Goal: Navigation & Orientation: Find specific page/section

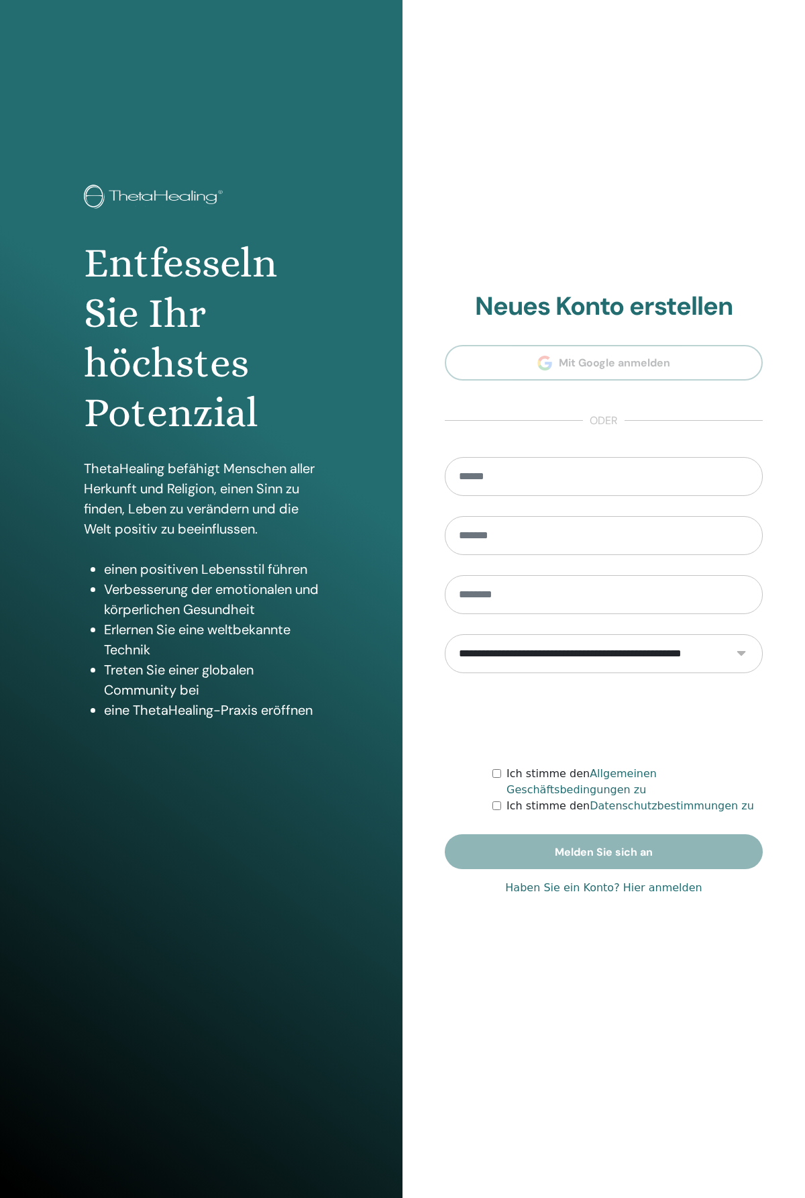
click at [616, 887] on font "Haben Sie ein Konto? Hier anmelden" at bounding box center [603, 887] width 197 height 13
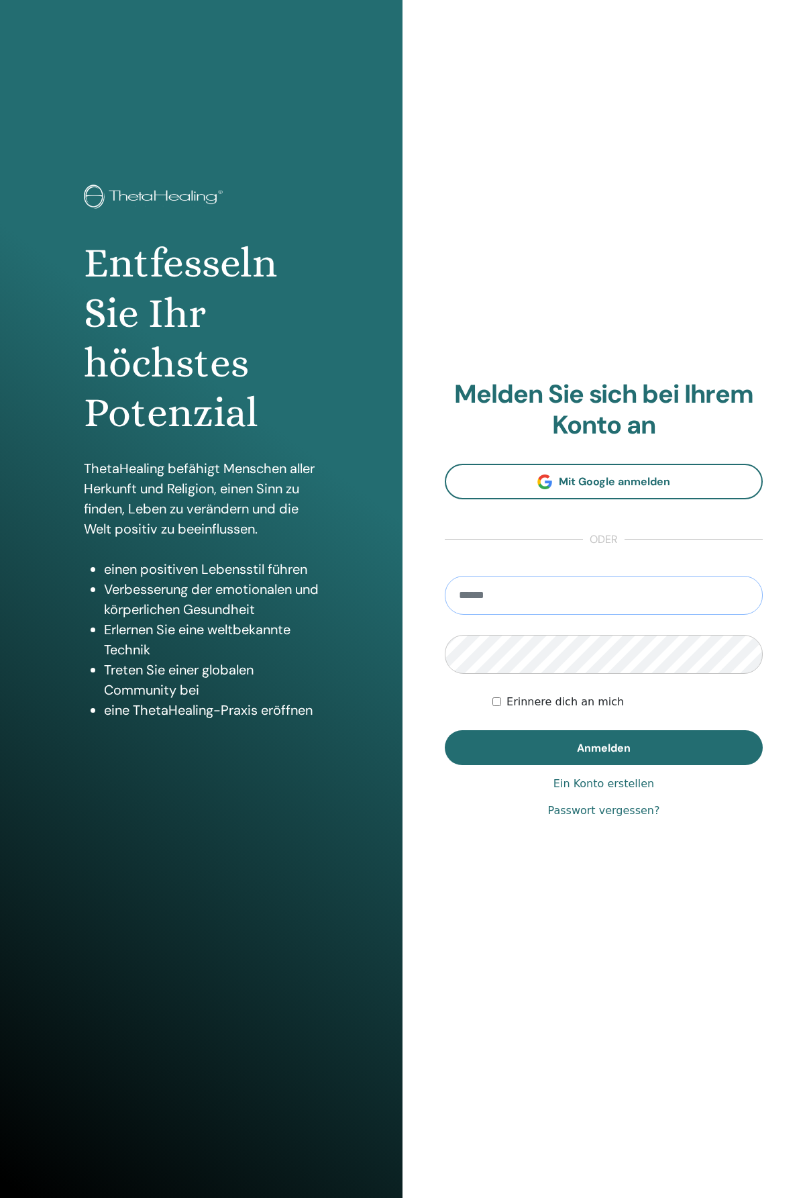
click at [600, 596] on input "email" at bounding box center [604, 595] width 318 height 39
type input "**********"
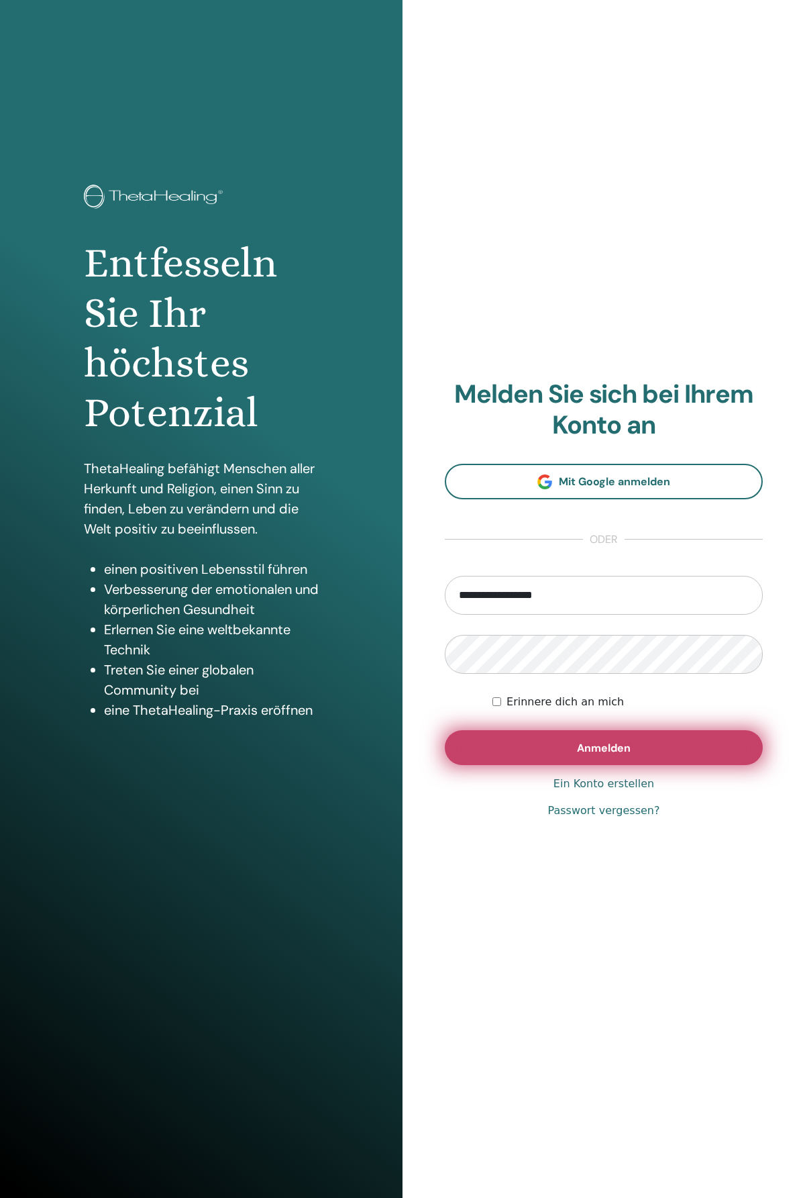
click at [579, 746] on font "Anmelden" at bounding box center [604, 748] width 54 height 14
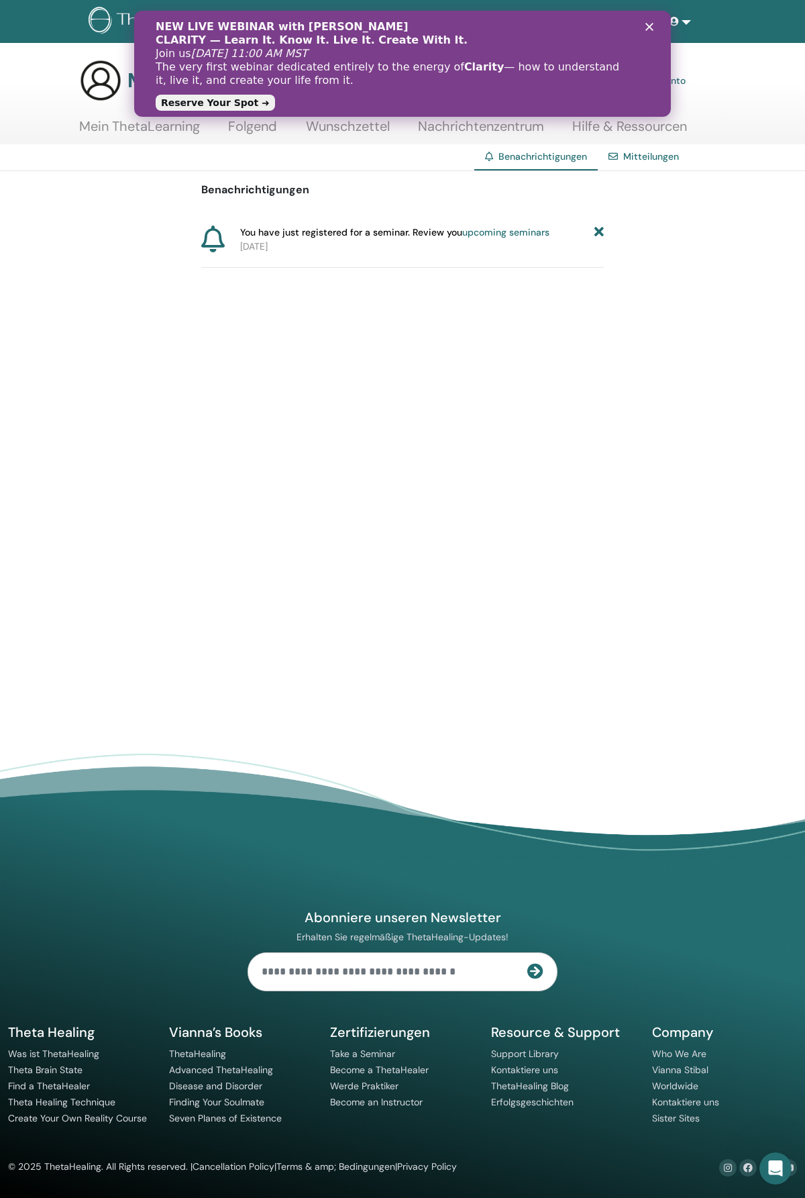
click at [487, 234] on link "upcoming seminars" at bounding box center [505, 232] width 87 height 12
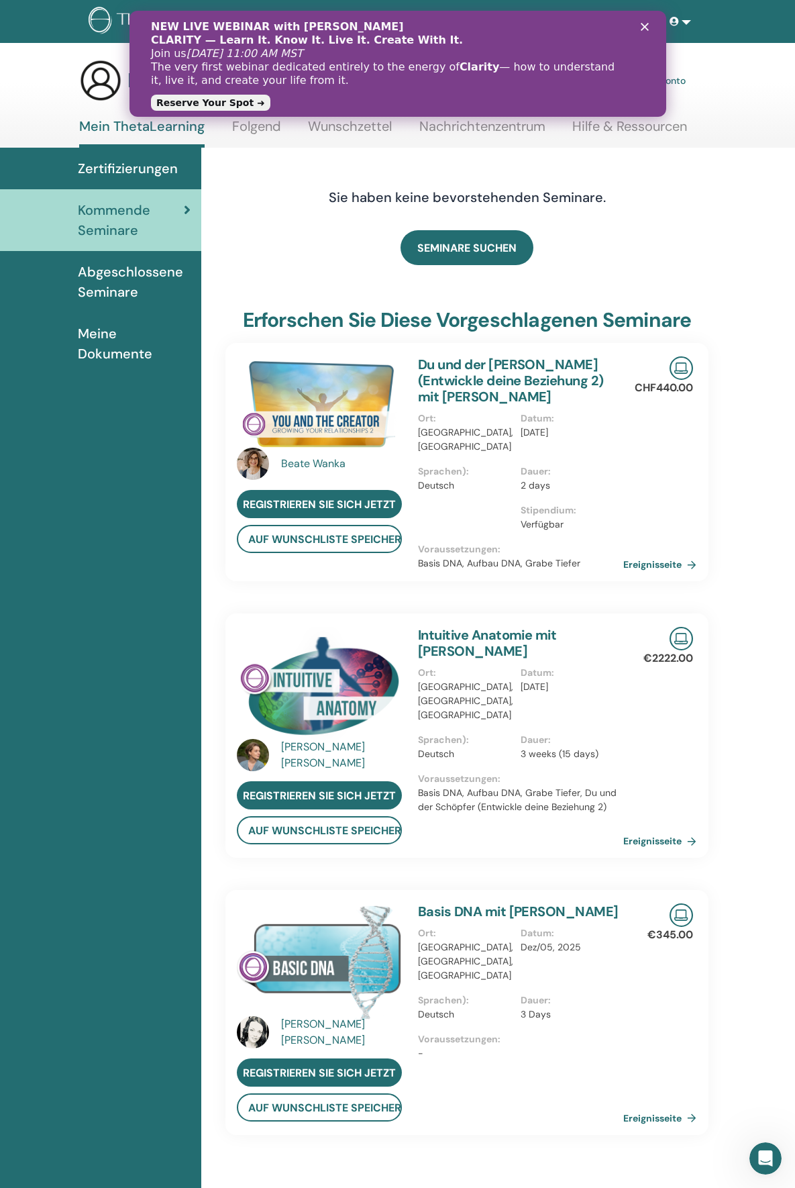
click at [639, 25] on div "NEW LIVE WEBINAR with Vianna Stibal CLARITY — Learn It. Know It. Live It. Creat…" at bounding box center [397, 63] width 494 height 95
click at [645, 27] on icon "Schließen" at bounding box center [644, 27] width 8 height 8
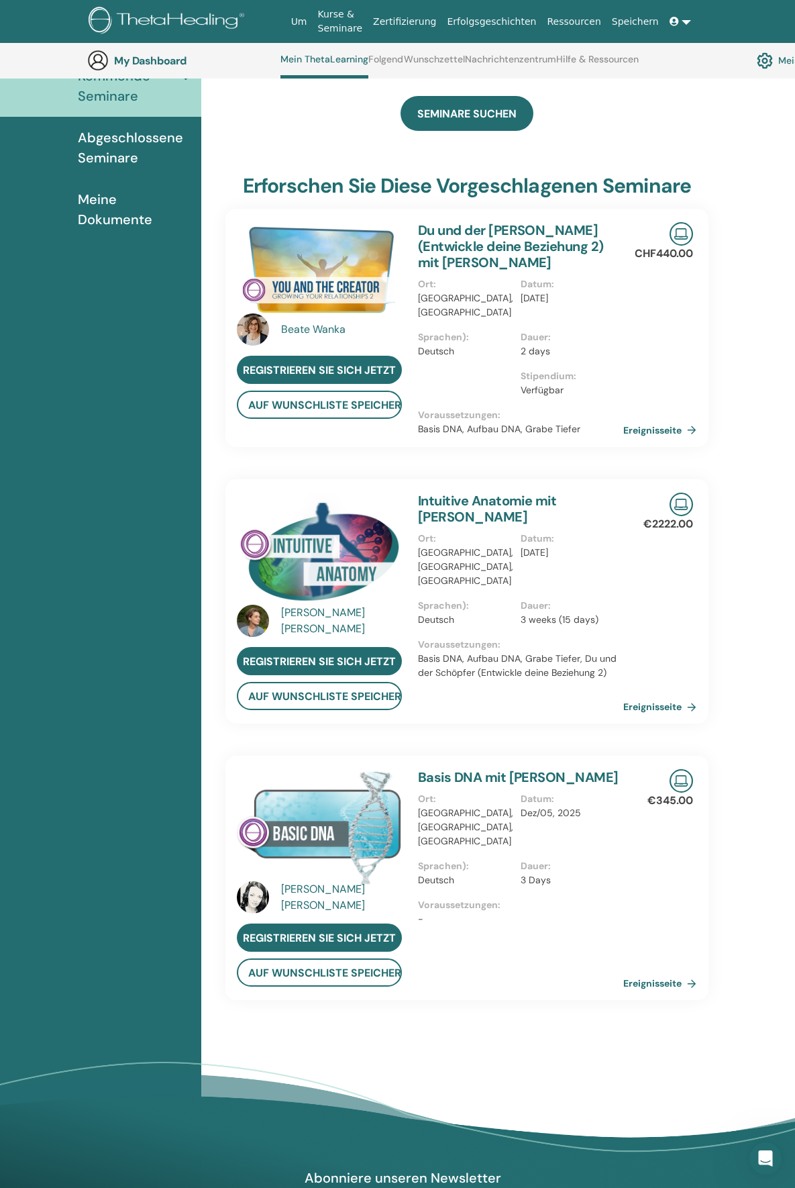
scroll to position [438, 0]
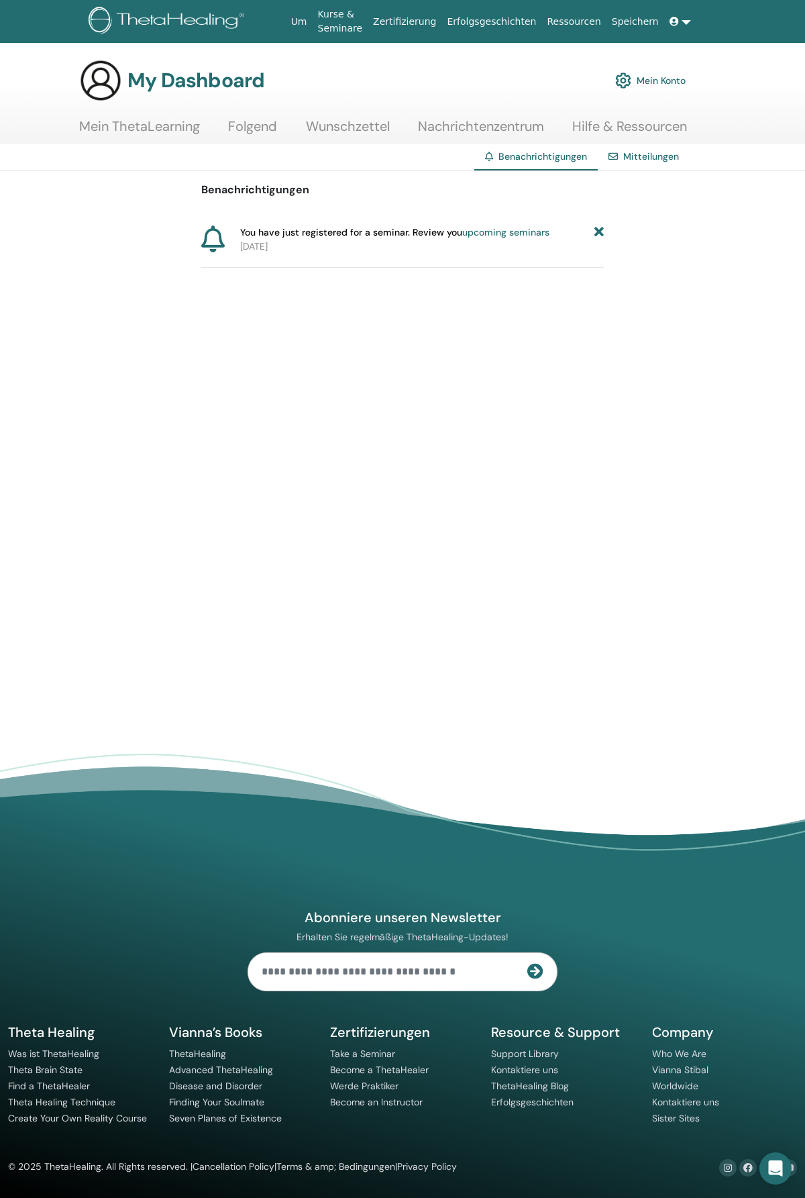
click at [339, 130] on link "Wunschzettel" at bounding box center [348, 131] width 84 height 26
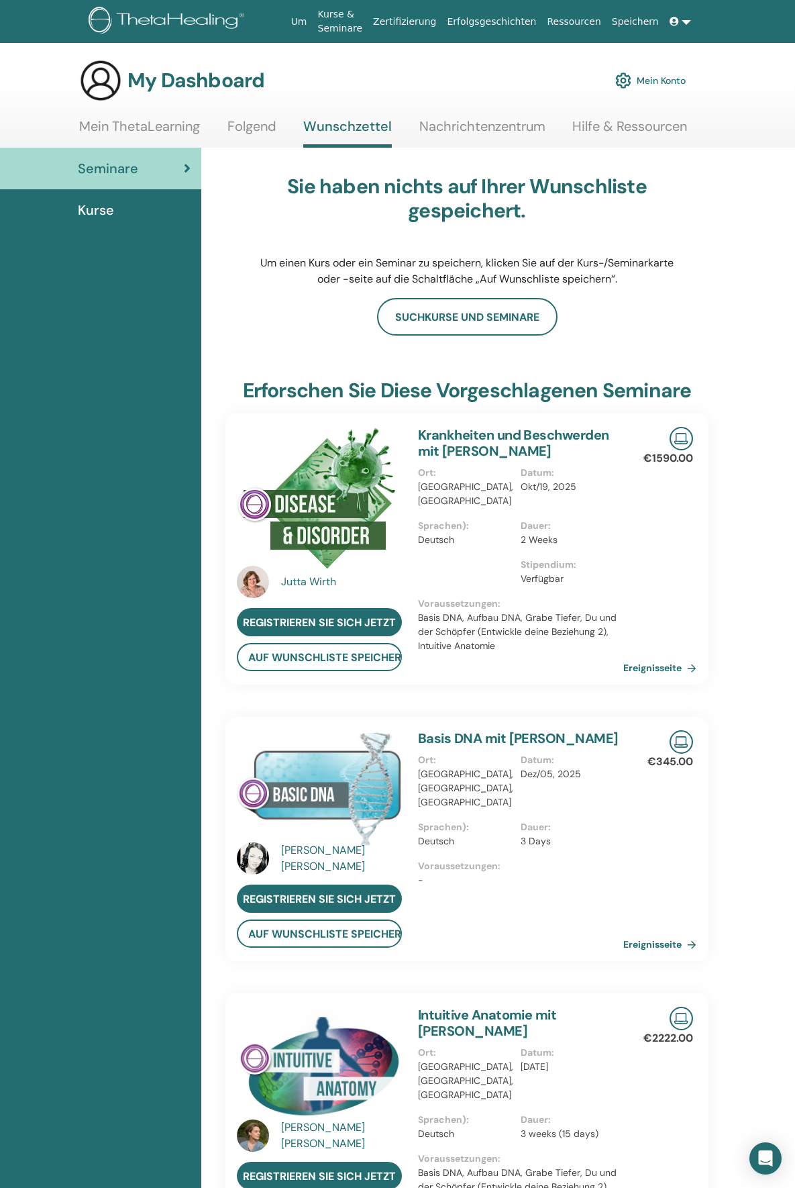
click at [146, 128] on link "Mein ThetaLearning" at bounding box center [139, 131] width 121 height 26
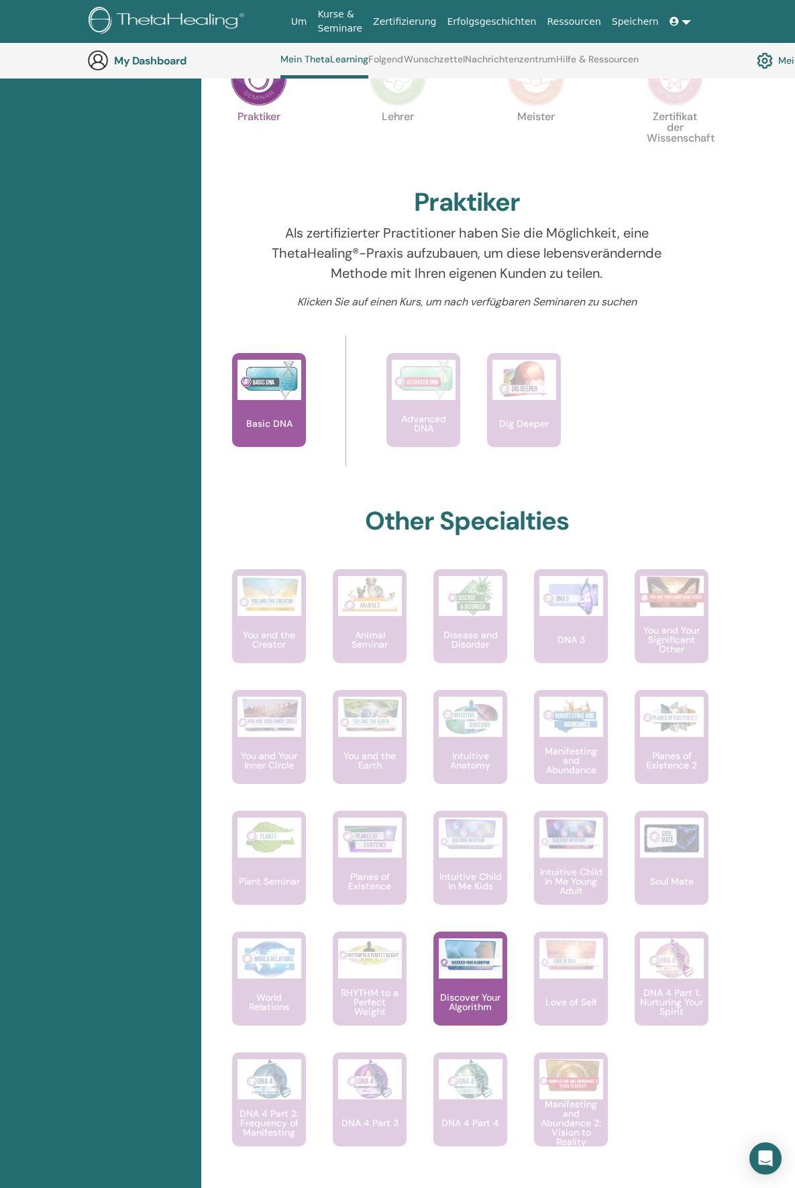
scroll to position [438, 0]
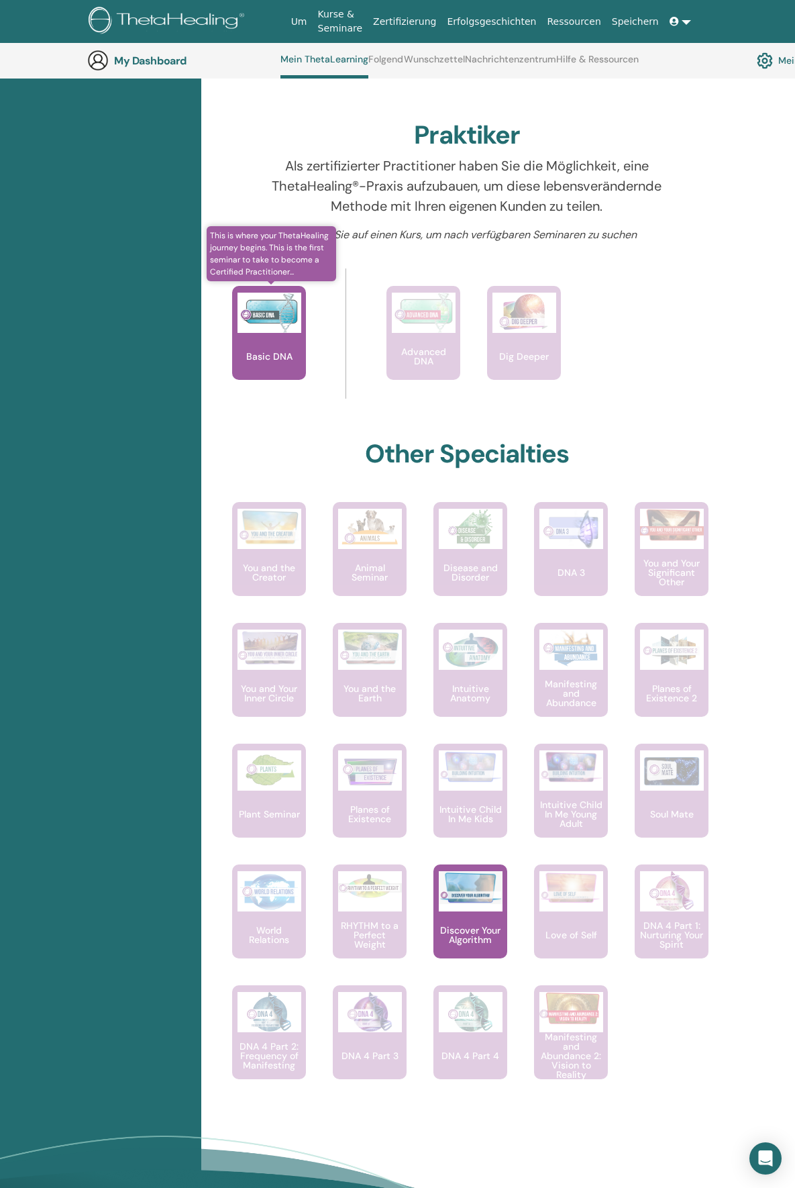
click at [264, 361] on p "Basic DNA" at bounding box center [269, 356] width 57 height 9
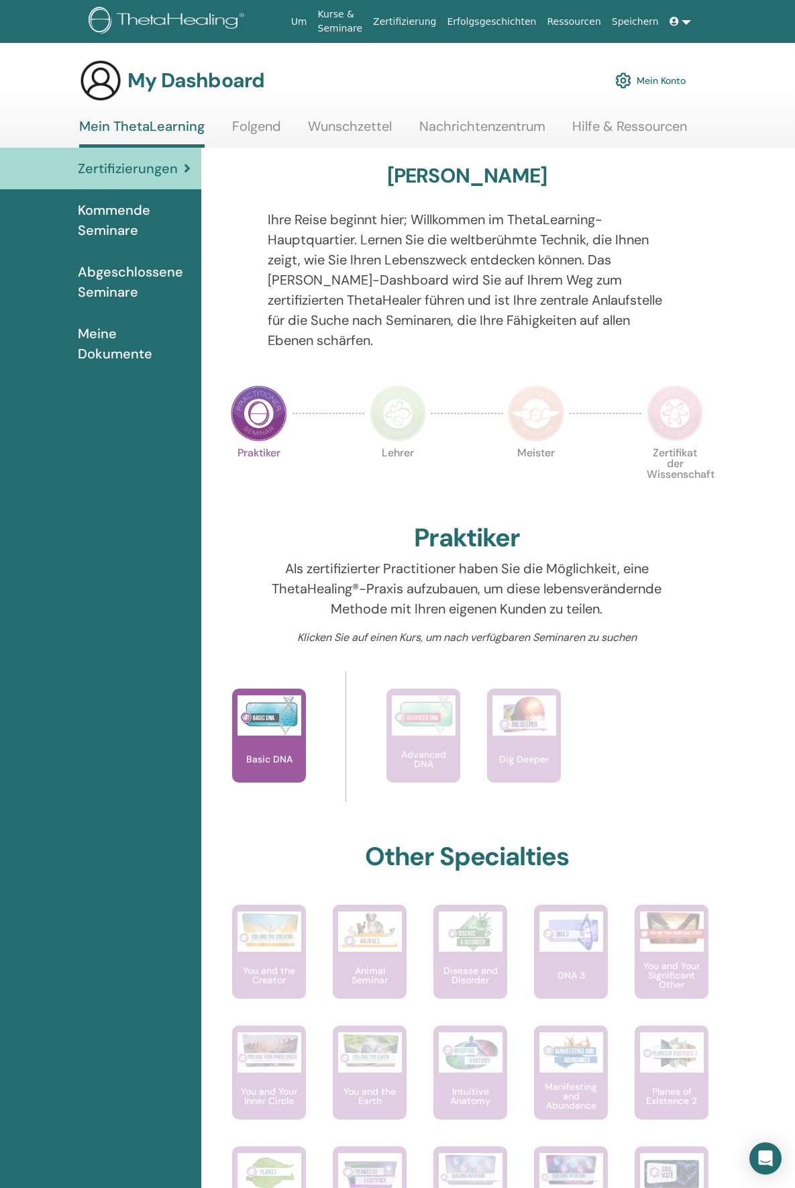
click at [260, 128] on link "Folgend" at bounding box center [256, 131] width 49 height 26
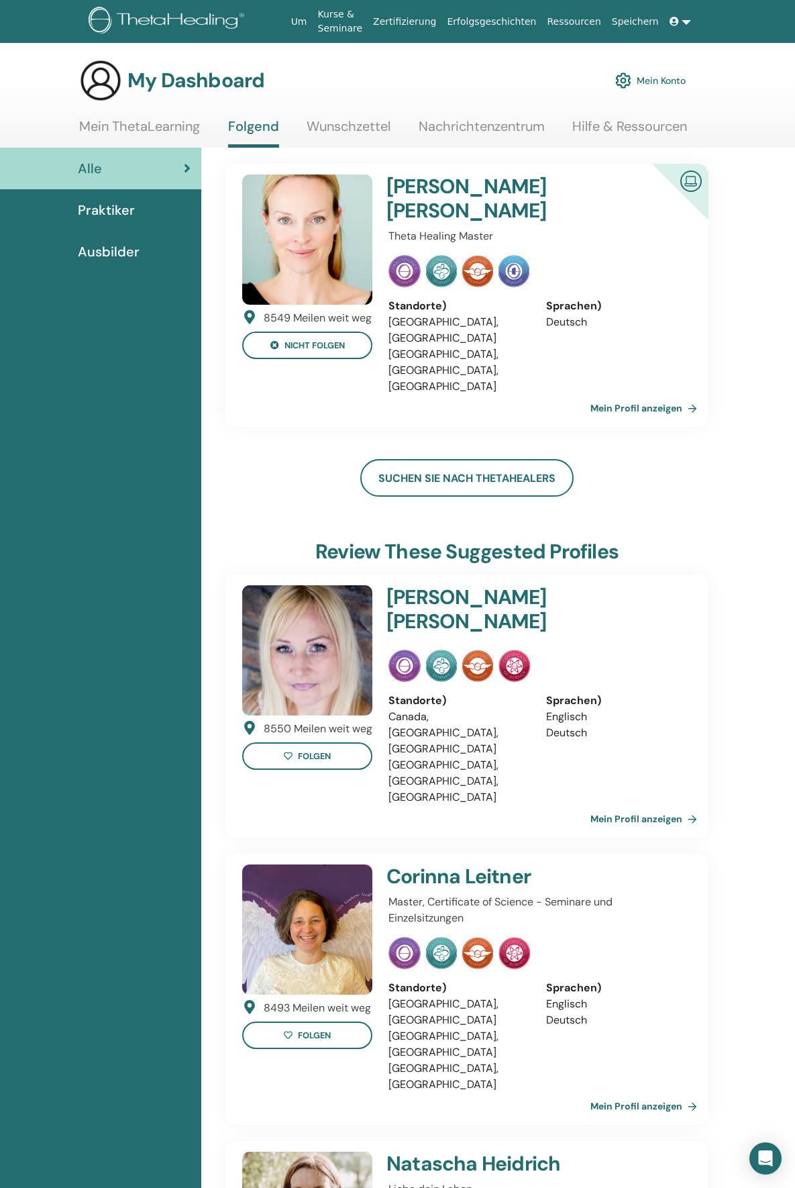
click at [403, 255] on img at bounding box center [405, 271] width 32 height 32
click at [671, 395] on link "Mein Profil anzeigen" at bounding box center [647, 408] width 112 height 27
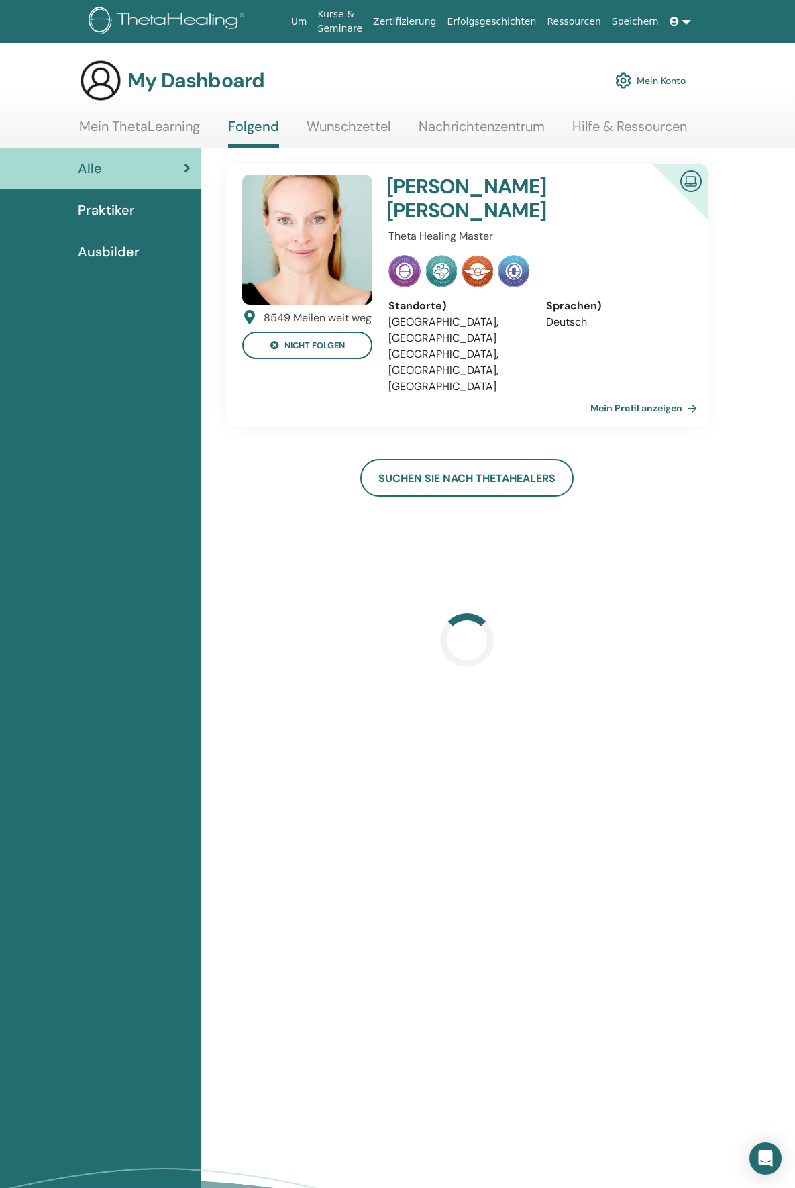
click at [609, 395] on link "Mein Profil anzeigen" at bounding box center [647, 408] width 112 height 27
